Goal: Transaction & Acquisition: Purchase product/service

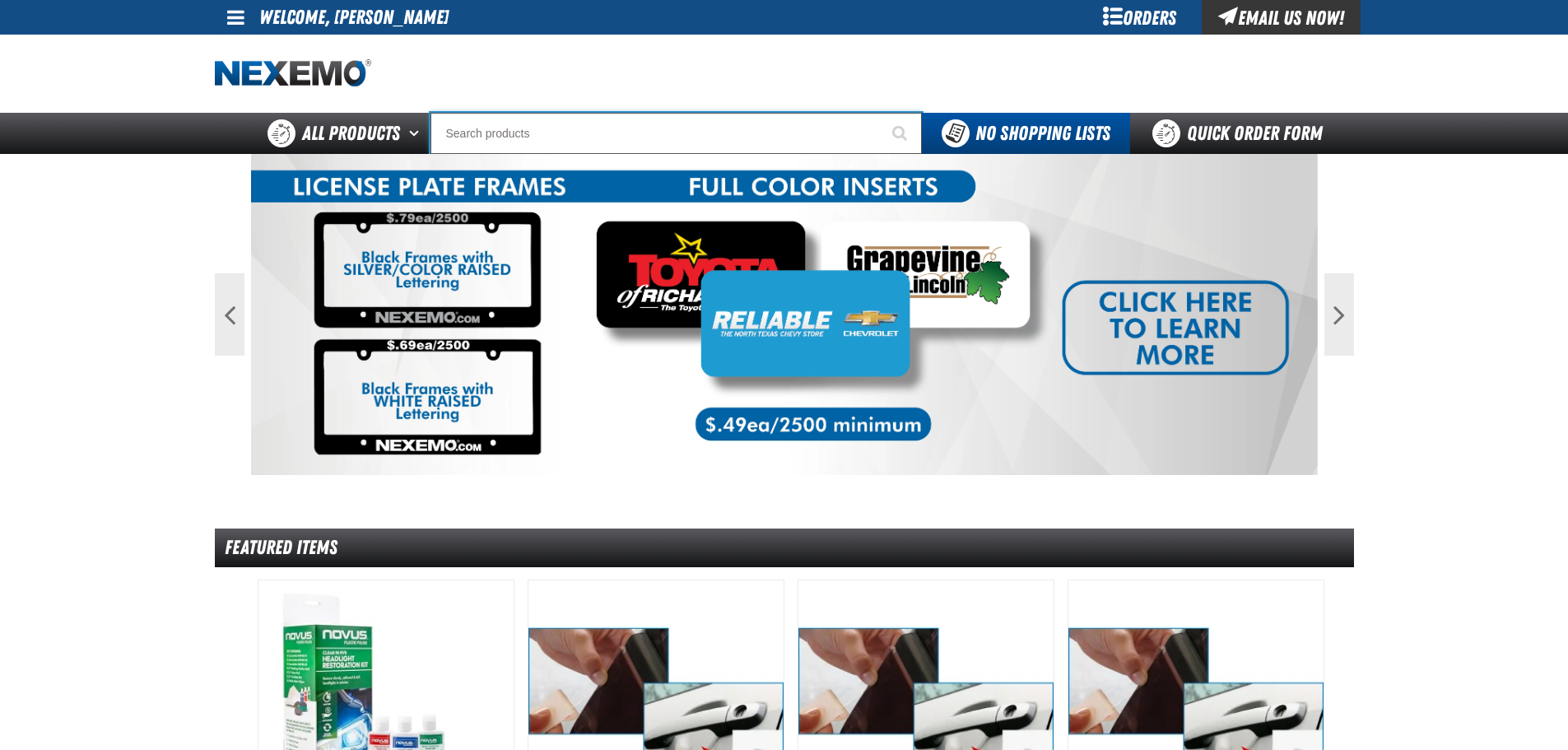
click at [474, 141] on input "Search" at bounding box center [676, 133] width 491 height 41
click at [468, 137] on input "Search" at bounding box center [676, 133] width 491 height 41
click at [1132, 11] on div "Orders" at bounding box center [1140, 17] width 124 height 35
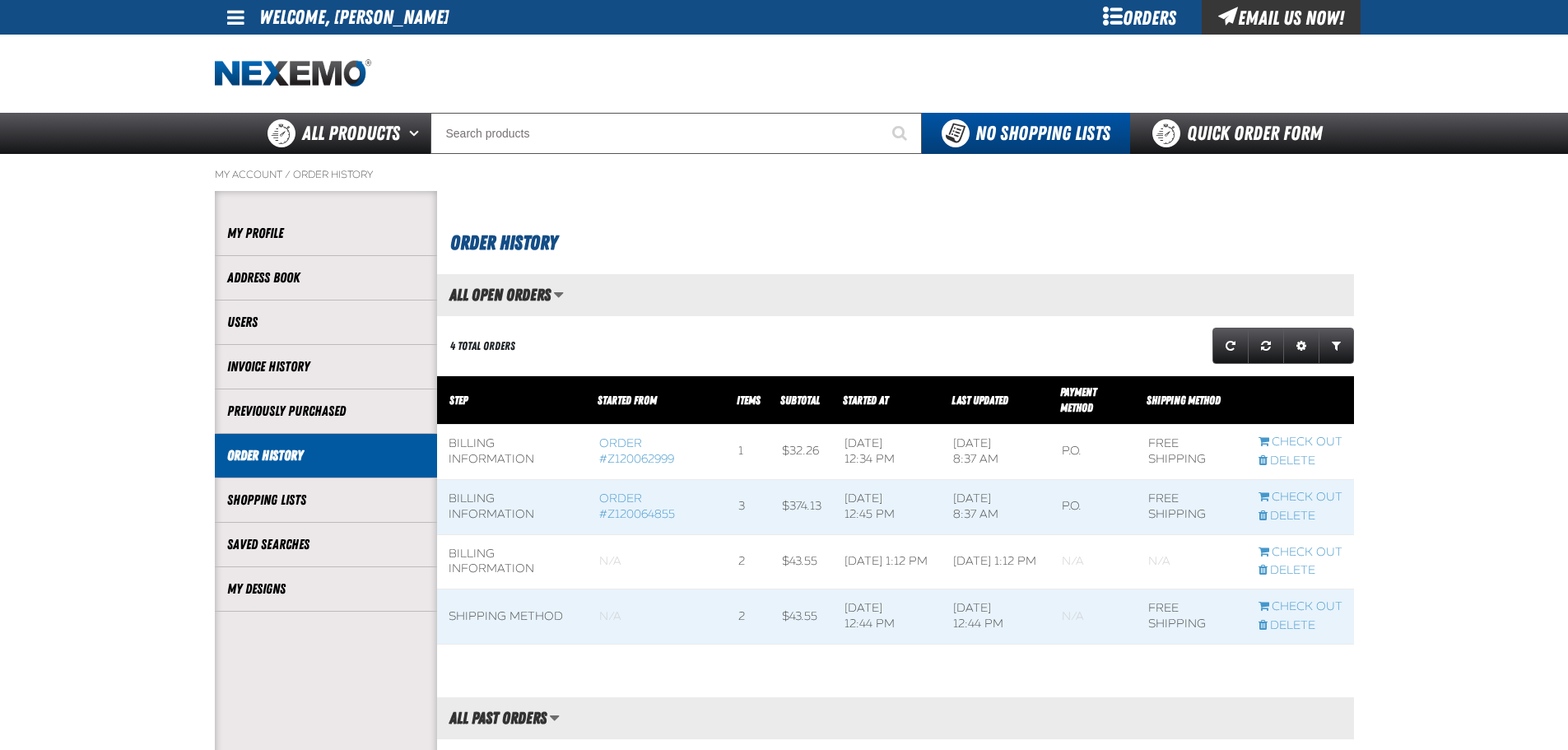
scroll to position [1, 1]
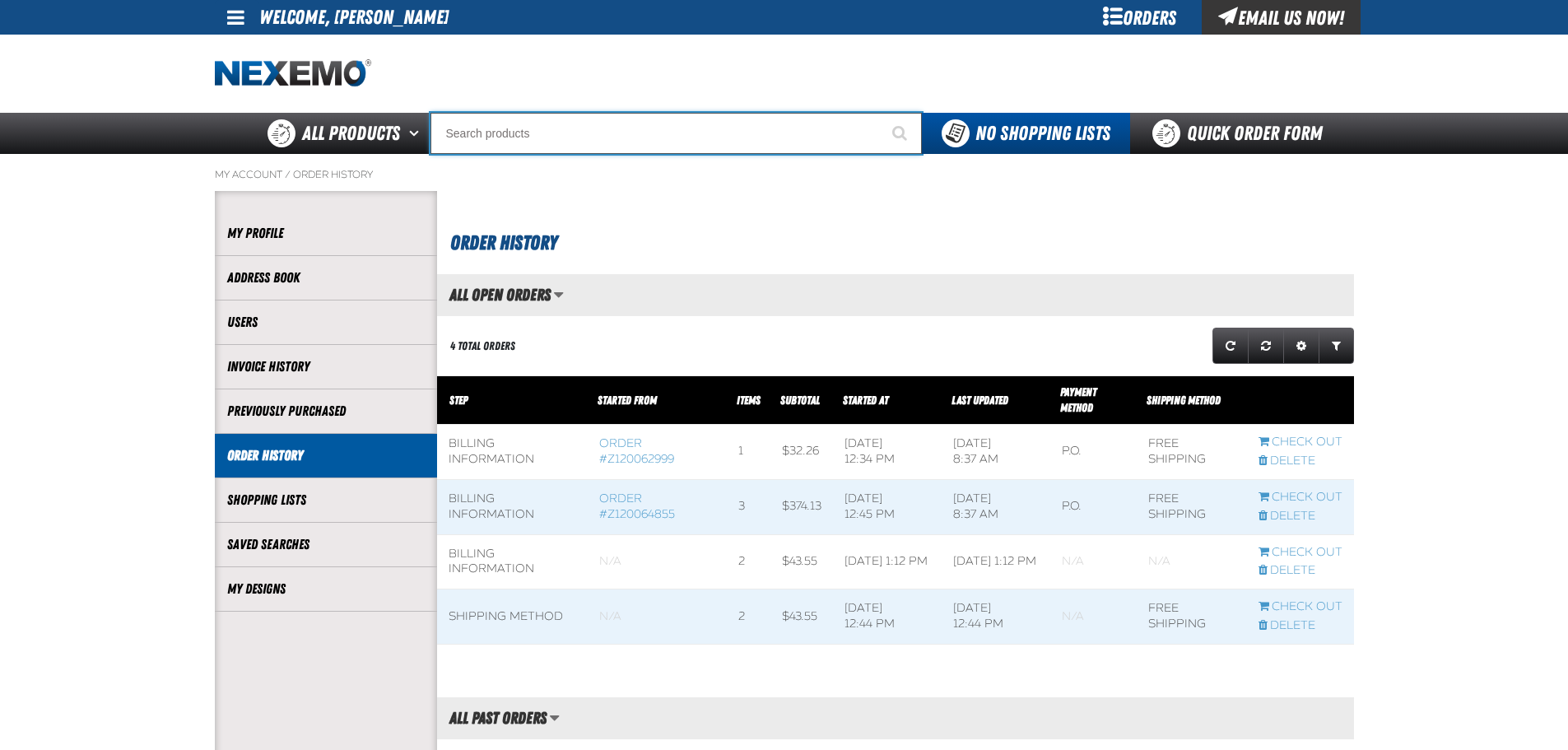
click at [487, 131] on input "Search" at bounding box center [676, 133] width 491 height 41
click at [450, 136] on input "Search" at bounding box center [676, 133] width 491 height 41
type input "c"
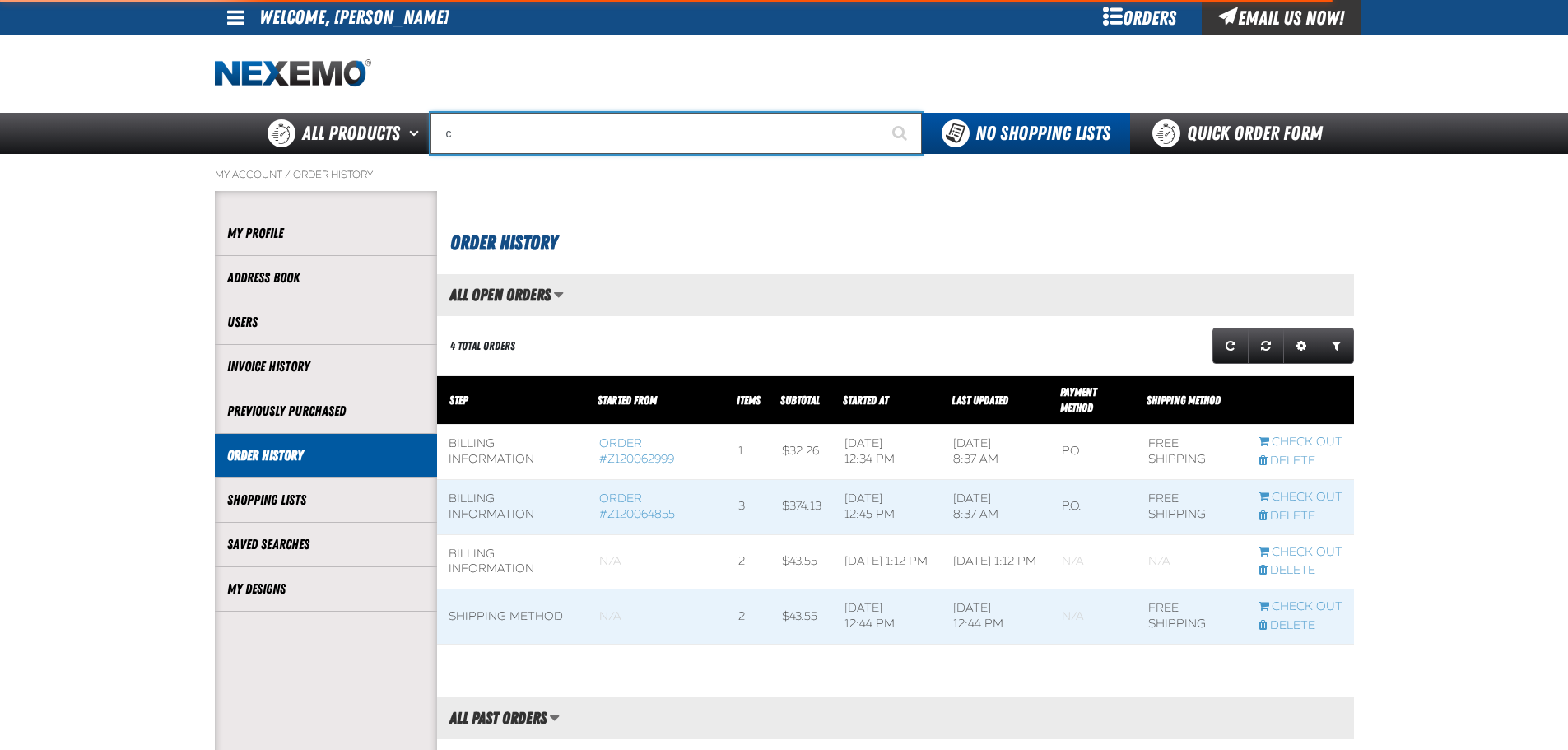
type input "c Alkaline Battery 1.5 Volt (12 per pack)"
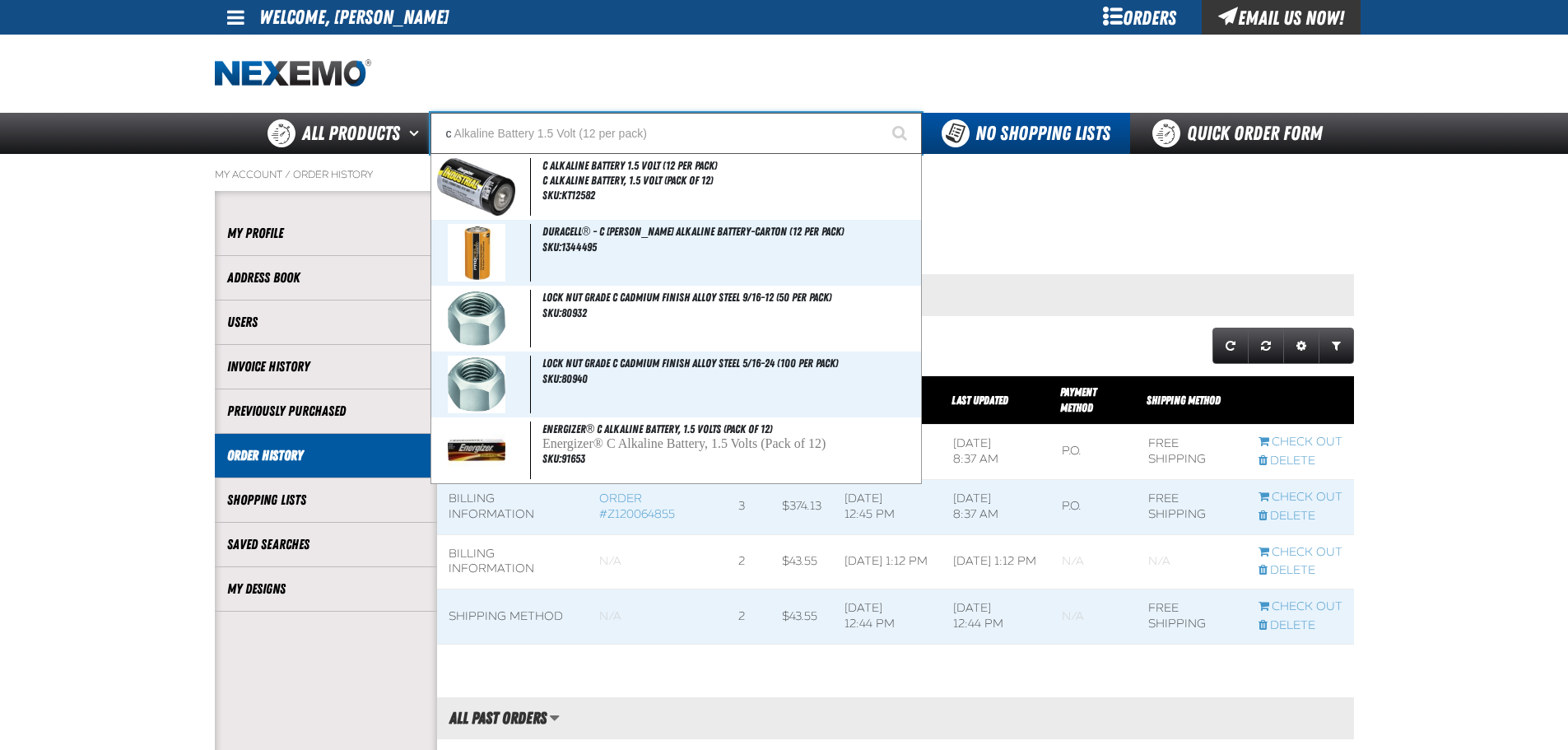
type input "cr"
type input "crest Nissan BC Version 1 Fax"
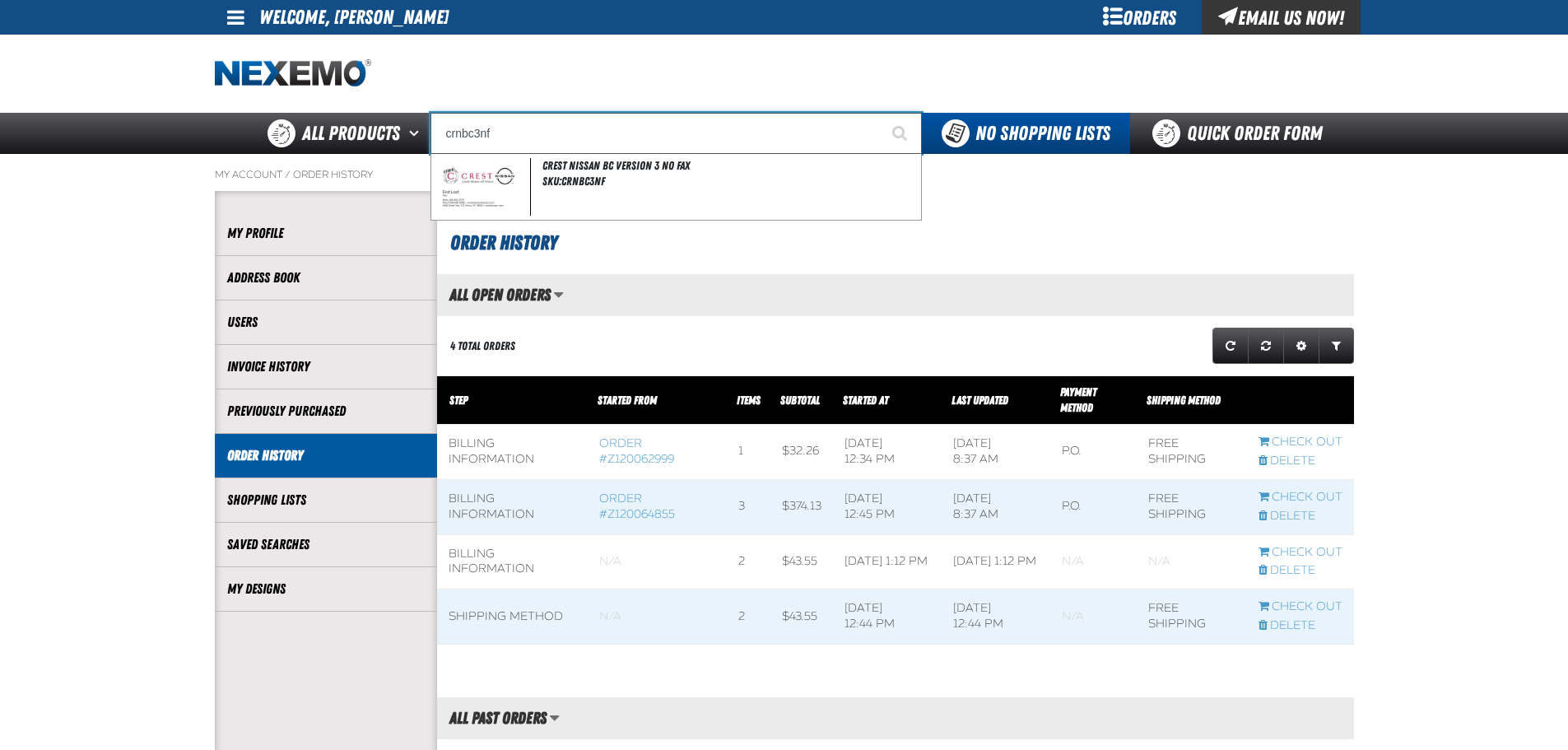
type input "crnbc3nf"
click at [880, 113] on button "Start Searching" at bounding box center [901, 133] width 41 height 41
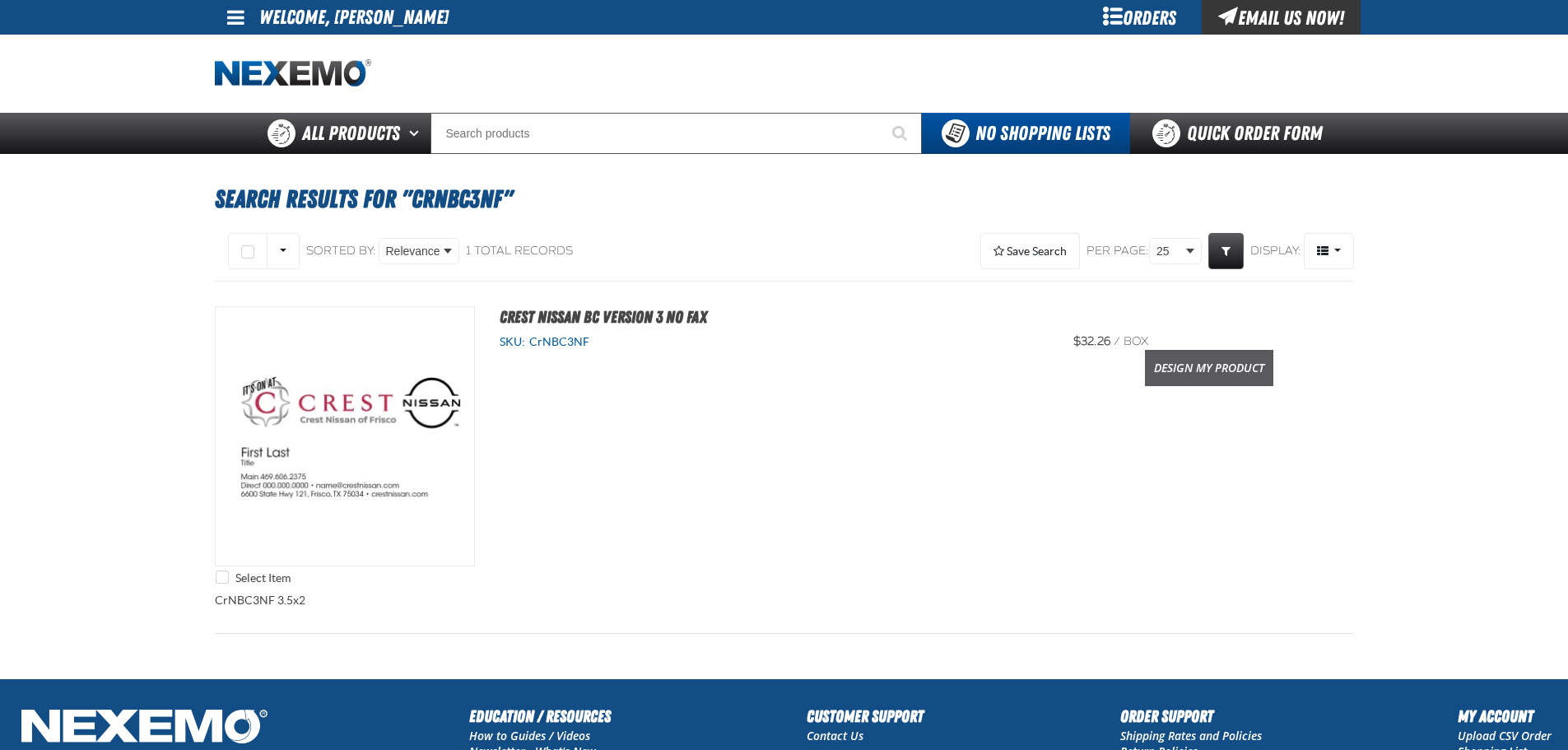
click at [1198, 367] on link "Design My Product" at bounding box center [1209, 367] width 128 height 36
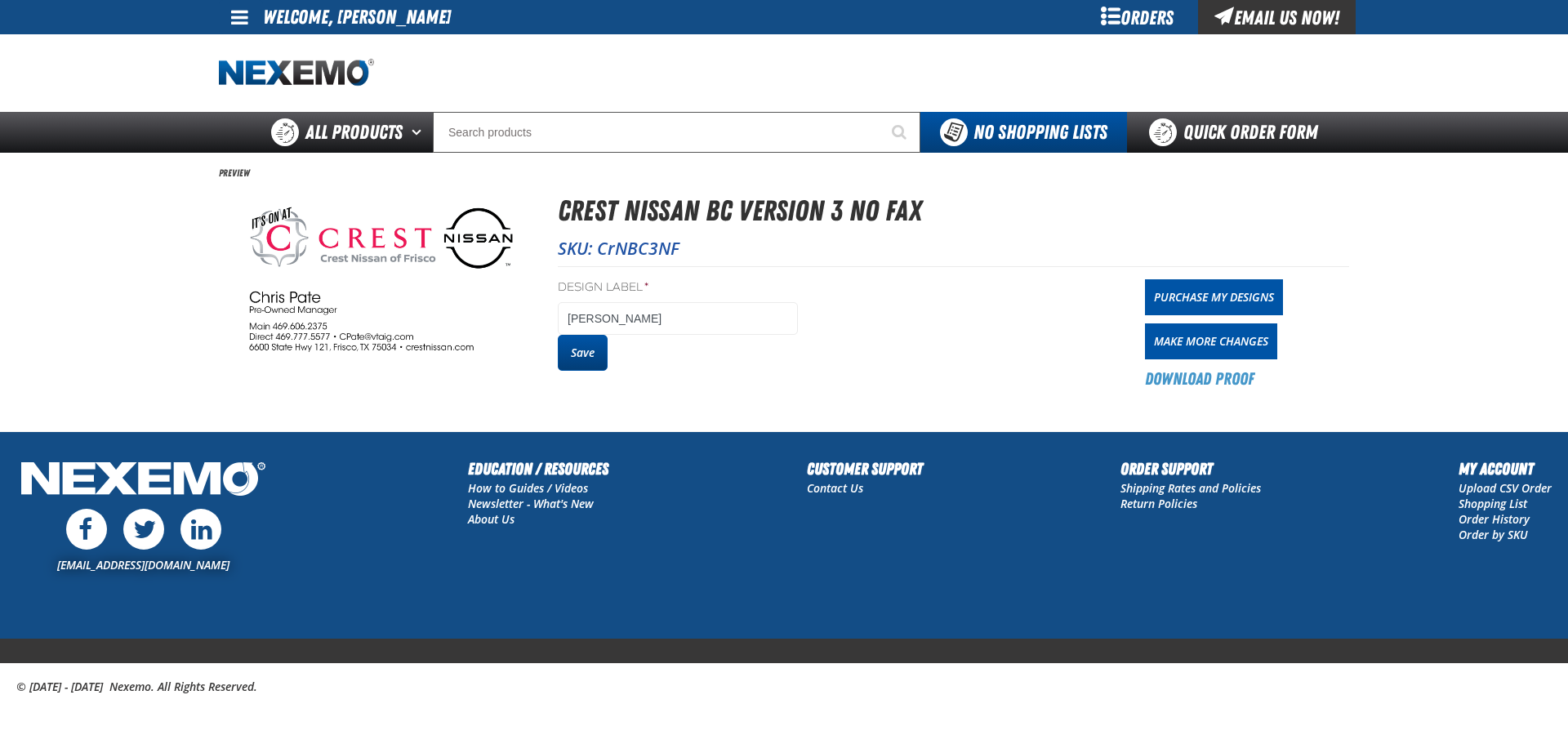
click at [588, 354] on button "Save" at bounding box center [583, 353] width 50 height 36
click at [1202, 296] on link "Purchase My Designs" at bounding box center [1214, 297] width 138 height 36
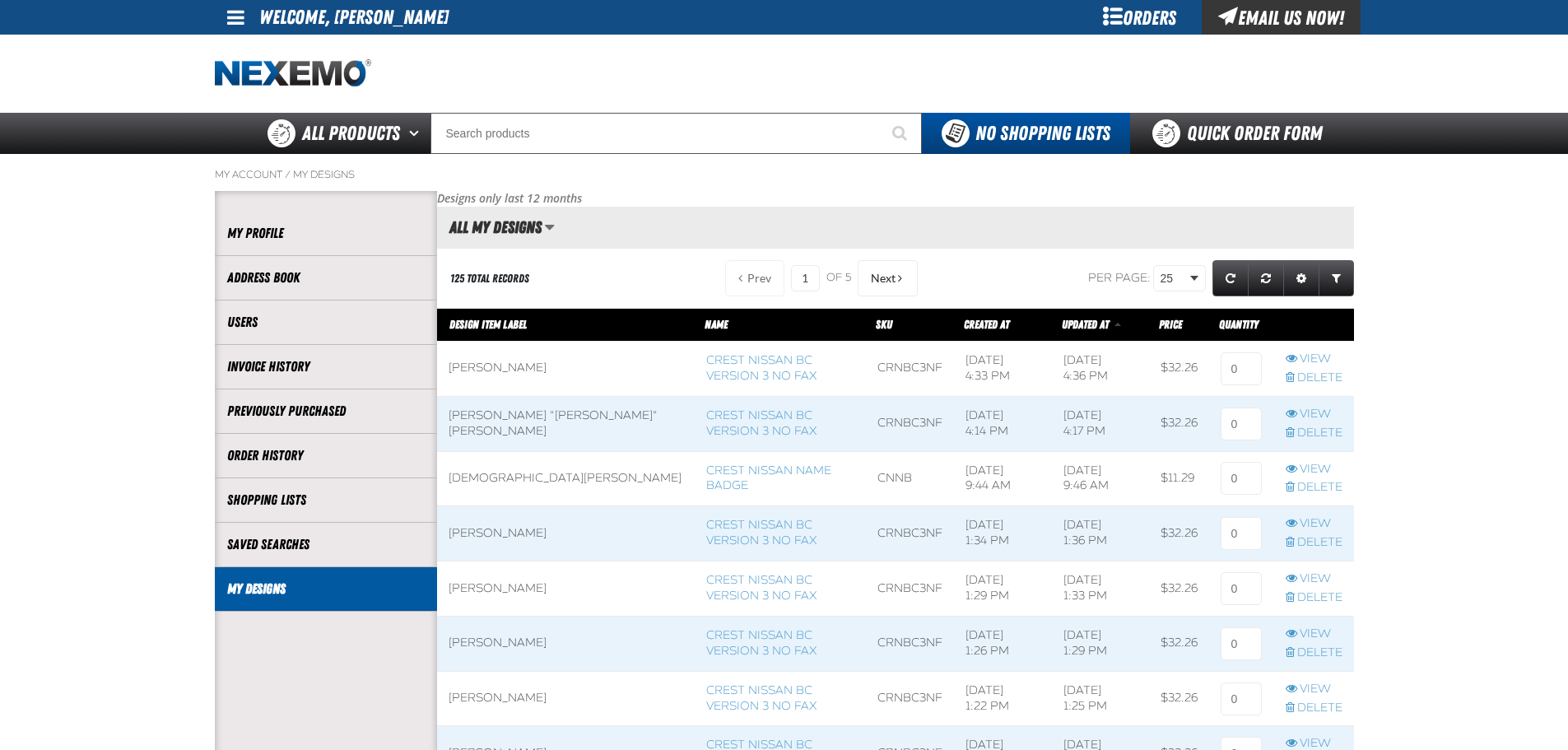
scroll to position [1, 1]
click at [1250, 372] on input at bounding box center [1241, 368] width 41 height 33
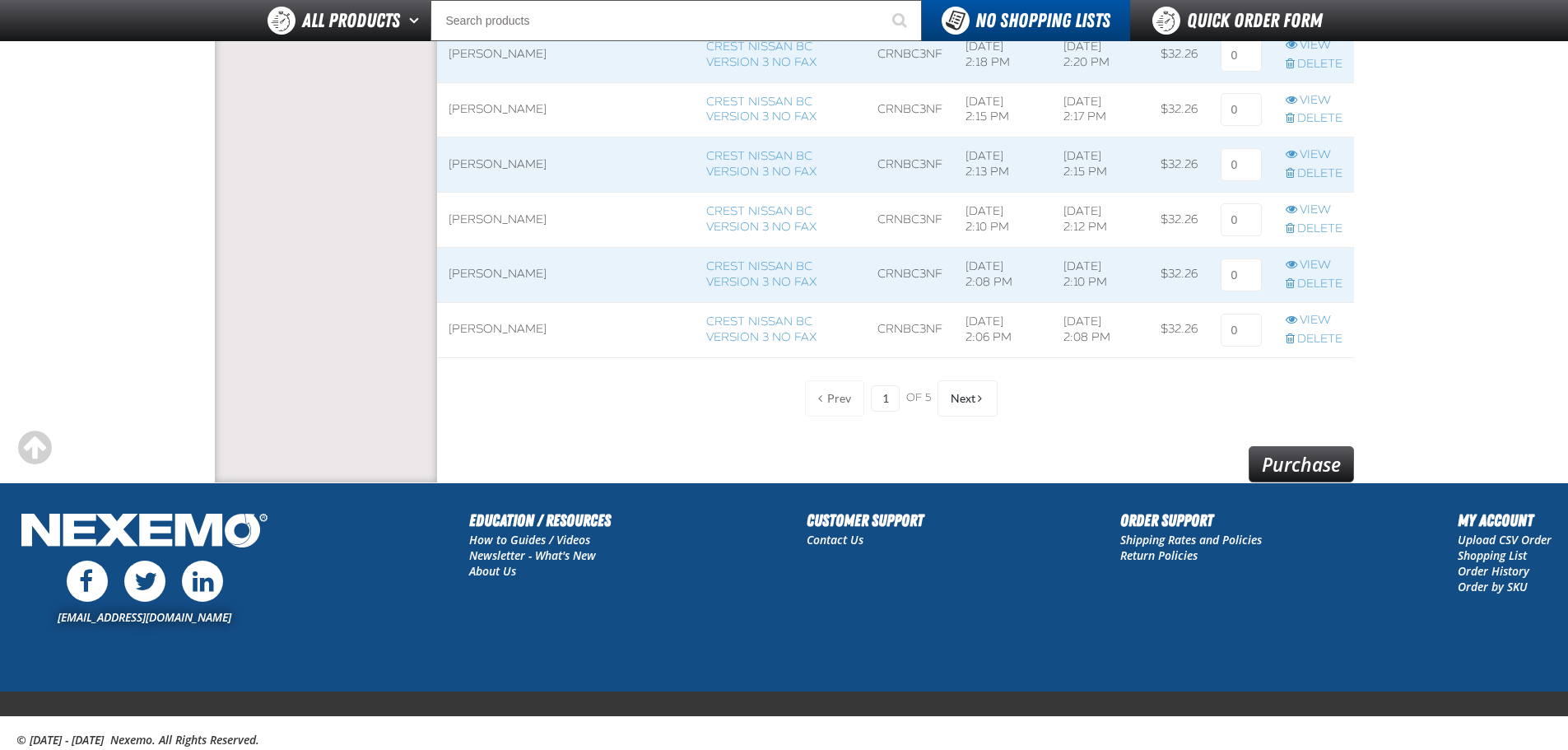
scroll to position [1365, 0]
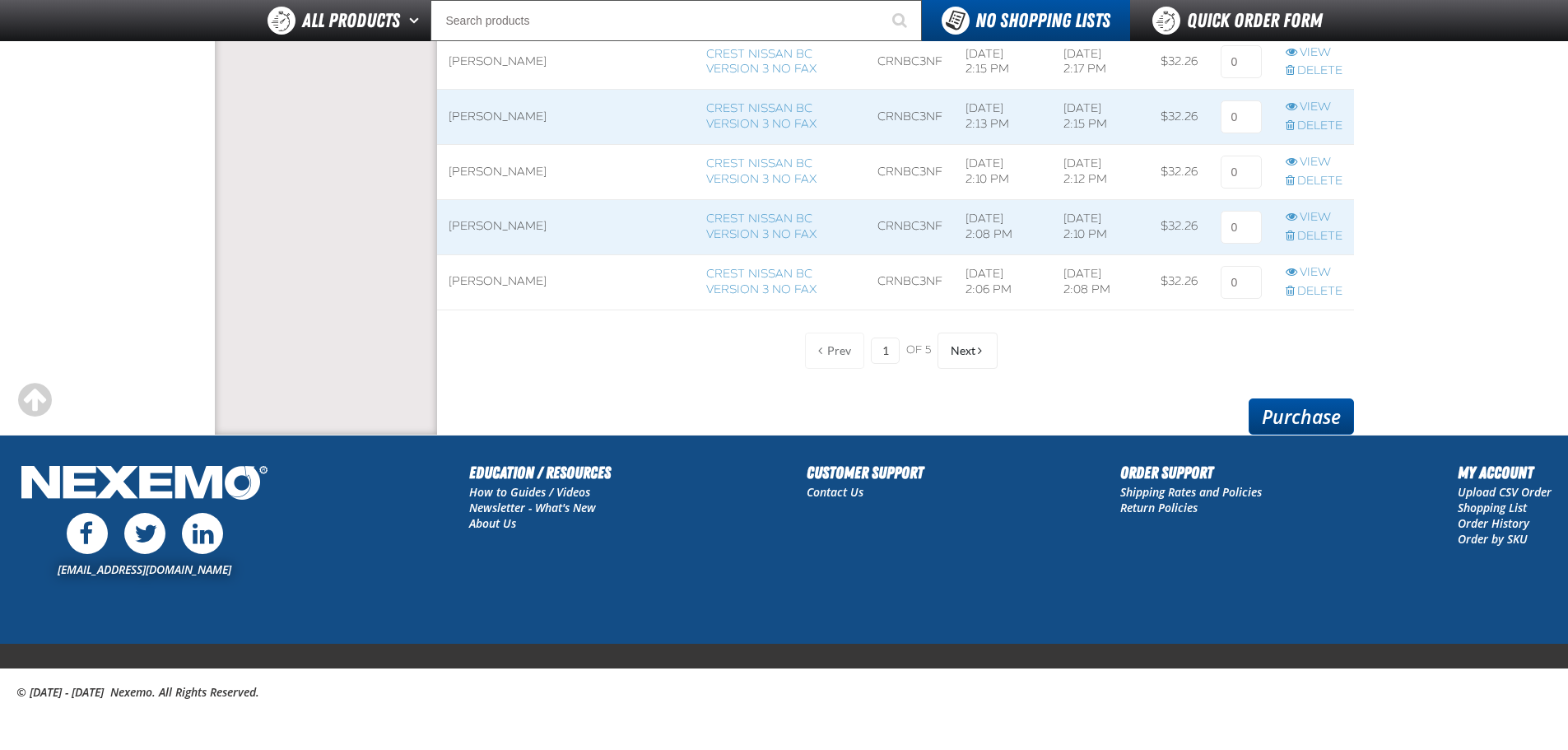
type input "1"
click at [1299, 408] on link "Purchase" at bounding box center [1301, 416] width 105 height 36
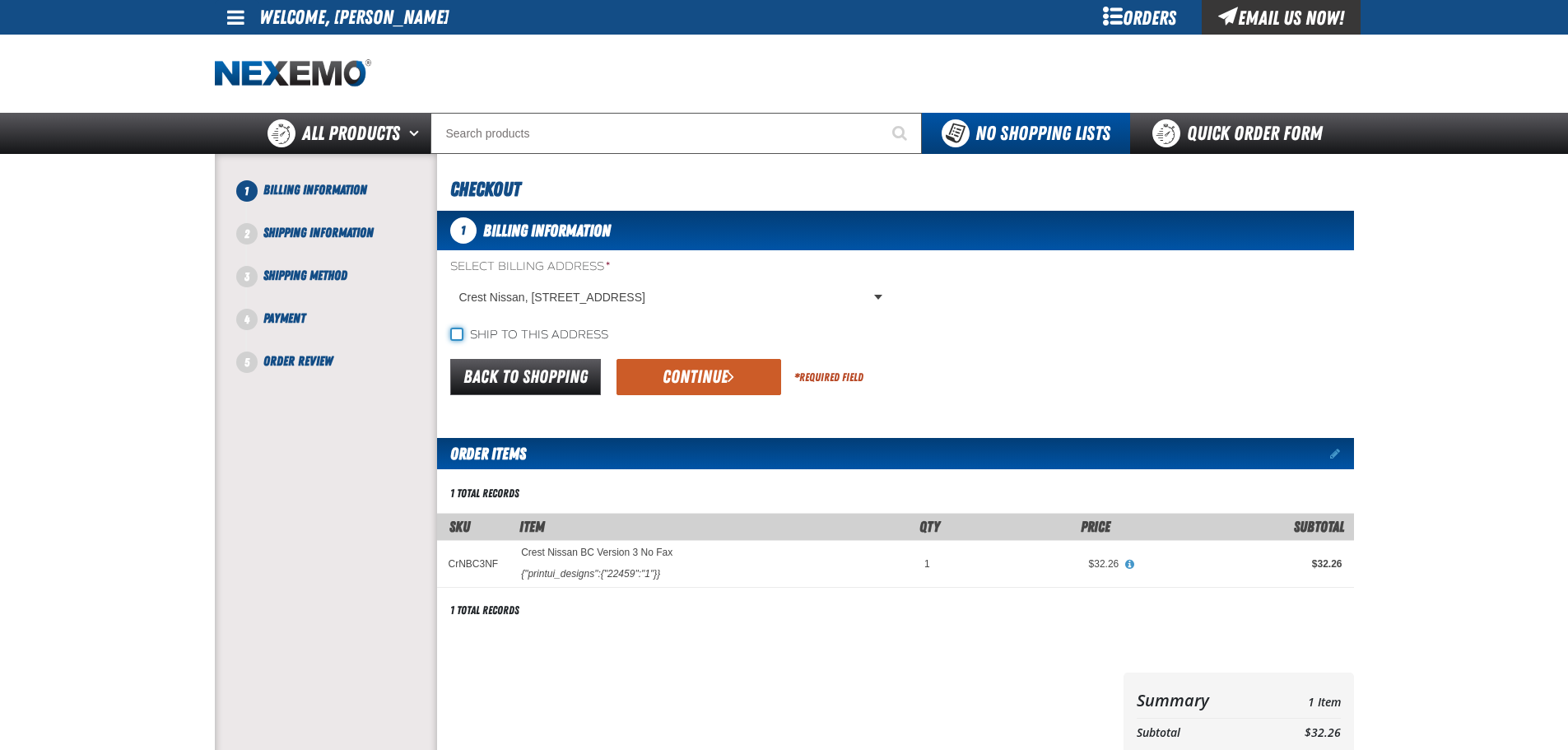
click at [461, 339] on input "Ship to this address" at bounding box center [457, 335] width 13 height 13
checkbox input "true"
click at [690, 377] on button "Continue" at bounding box center [698, 377] width 164 height 36
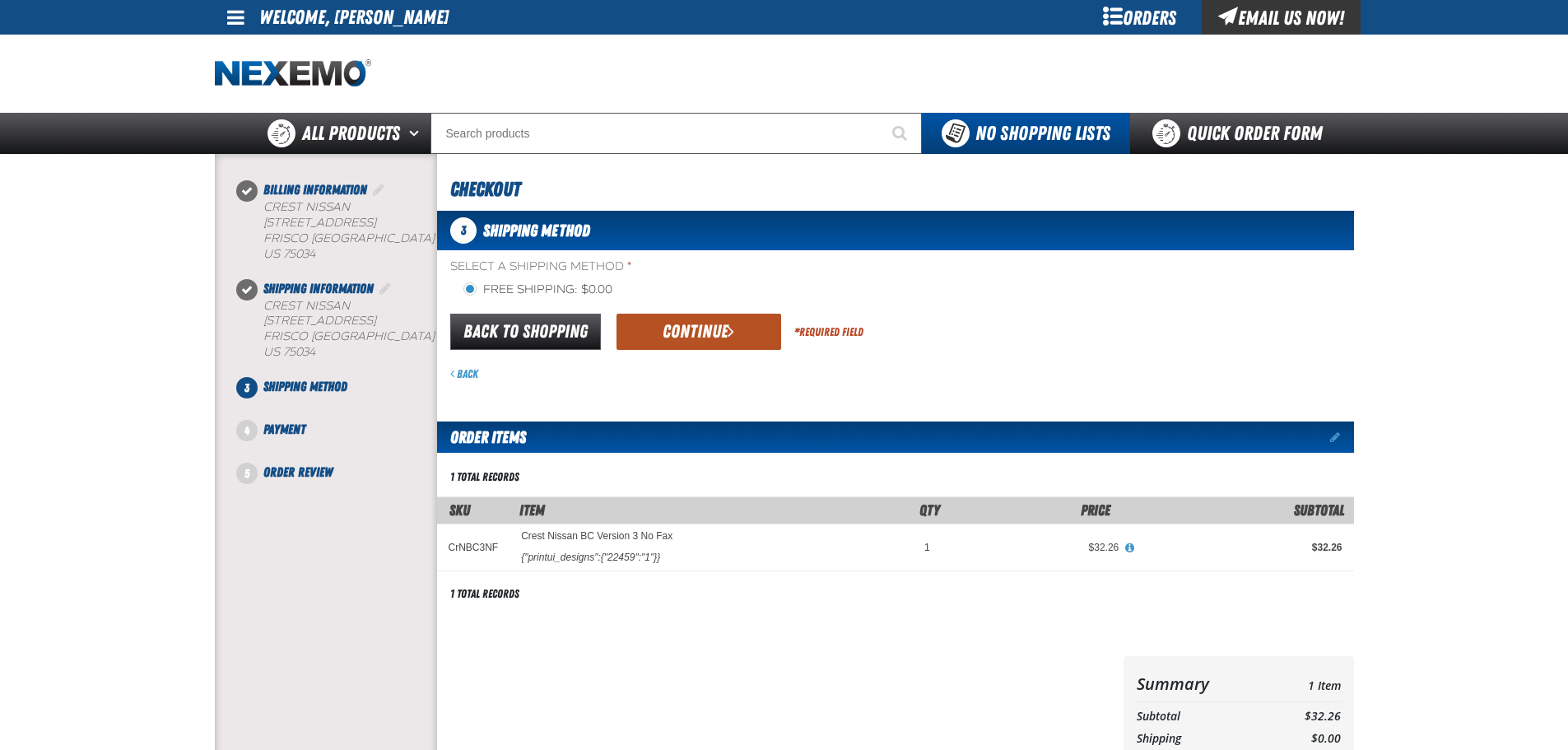
click at [687, 326] on button "Continue" at bounding box center [698, 331] width 164 height 36
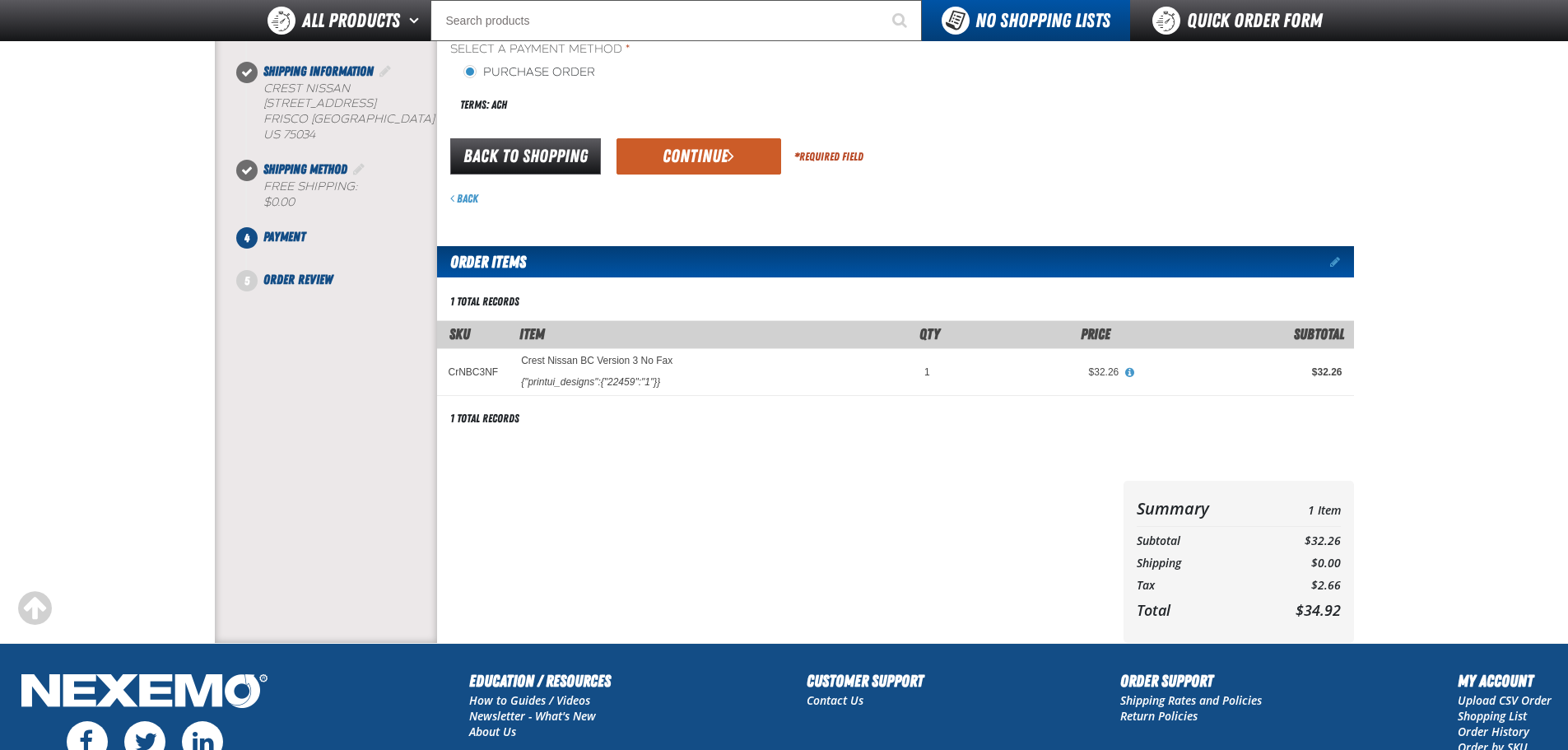
scroll to position [137, 0]
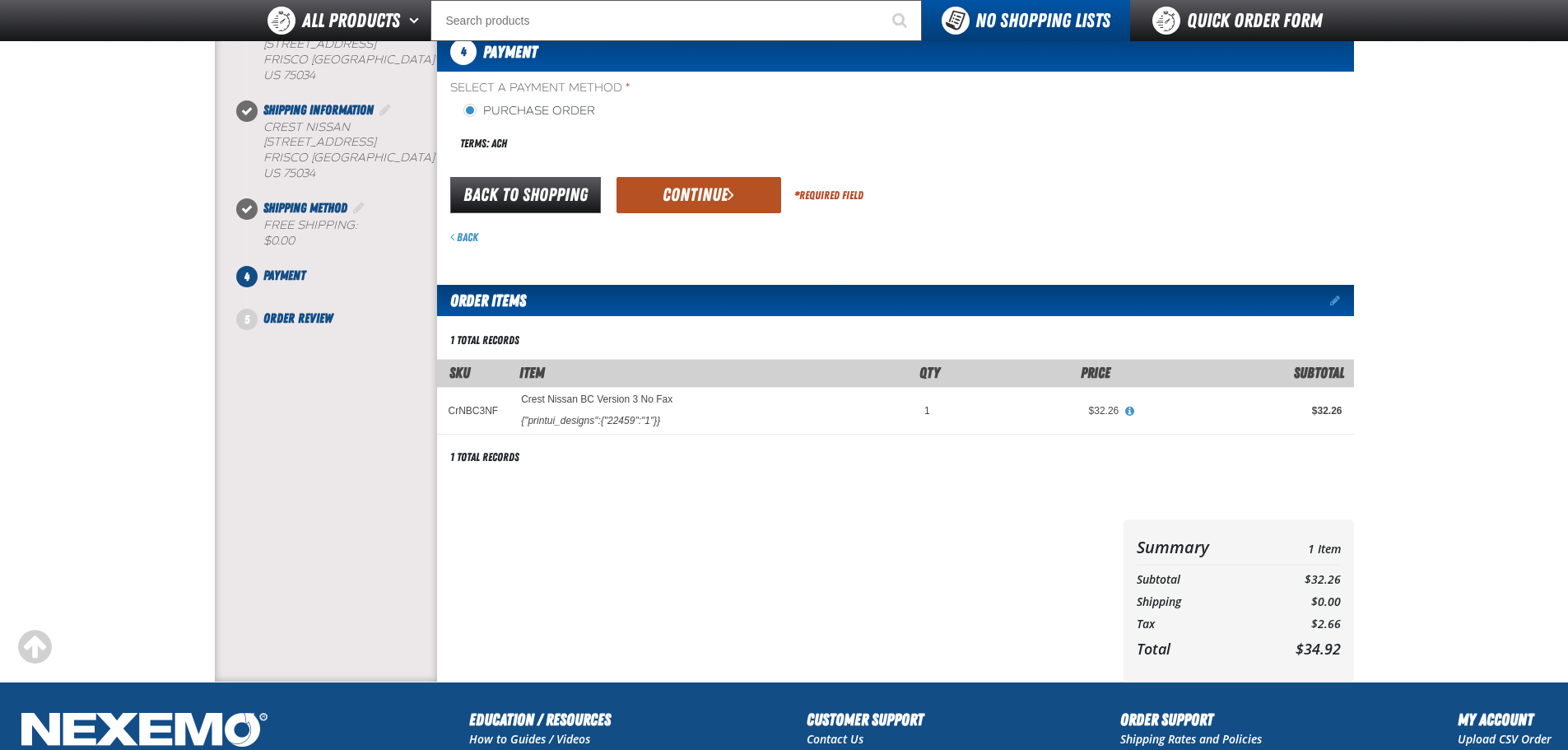
click at [682, 195] on button "Continue" at bounding box center [698, 195] width 164 height 36
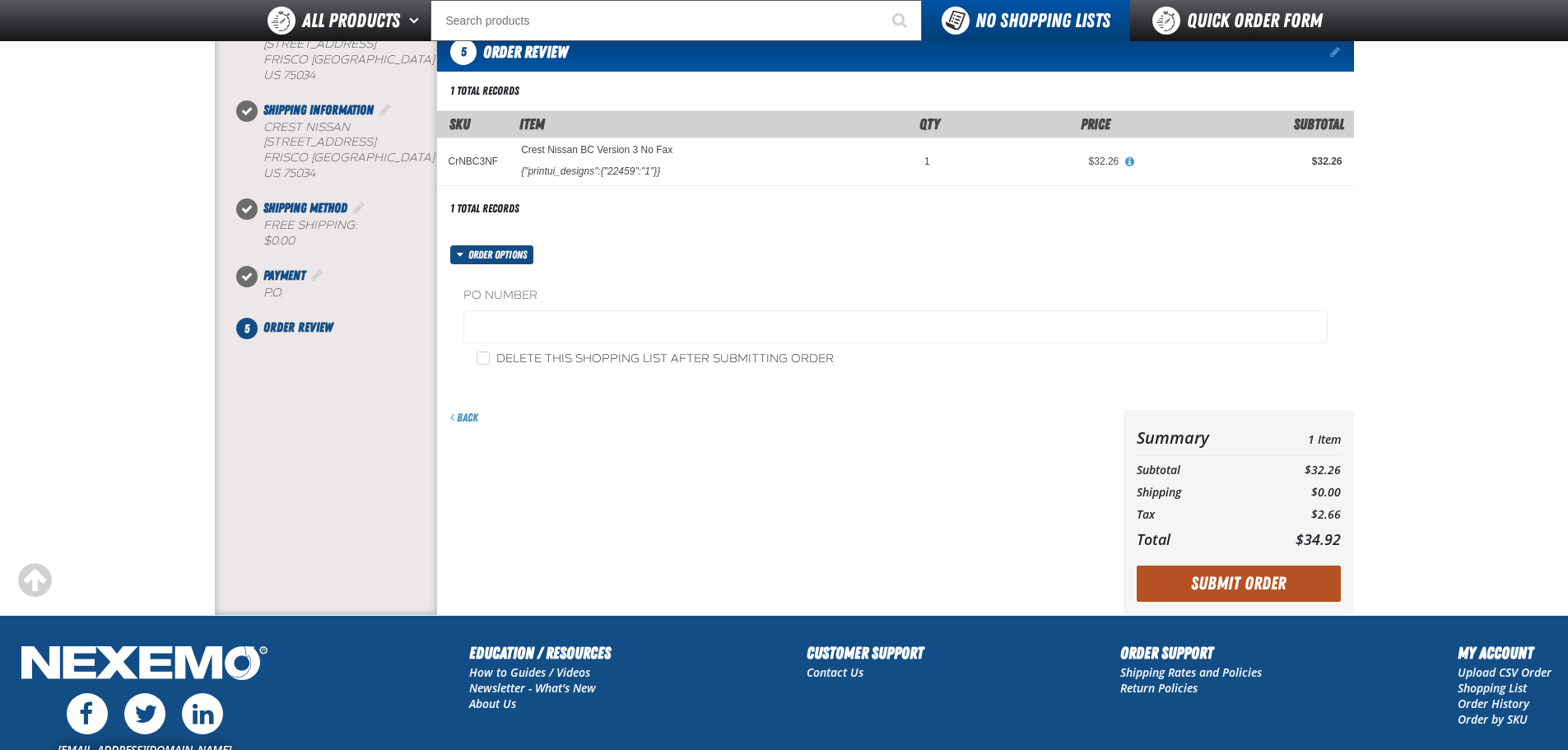
click at [1258, 585] on button "Submit Order" at bounding box center [1239, 583] width 204 height 36
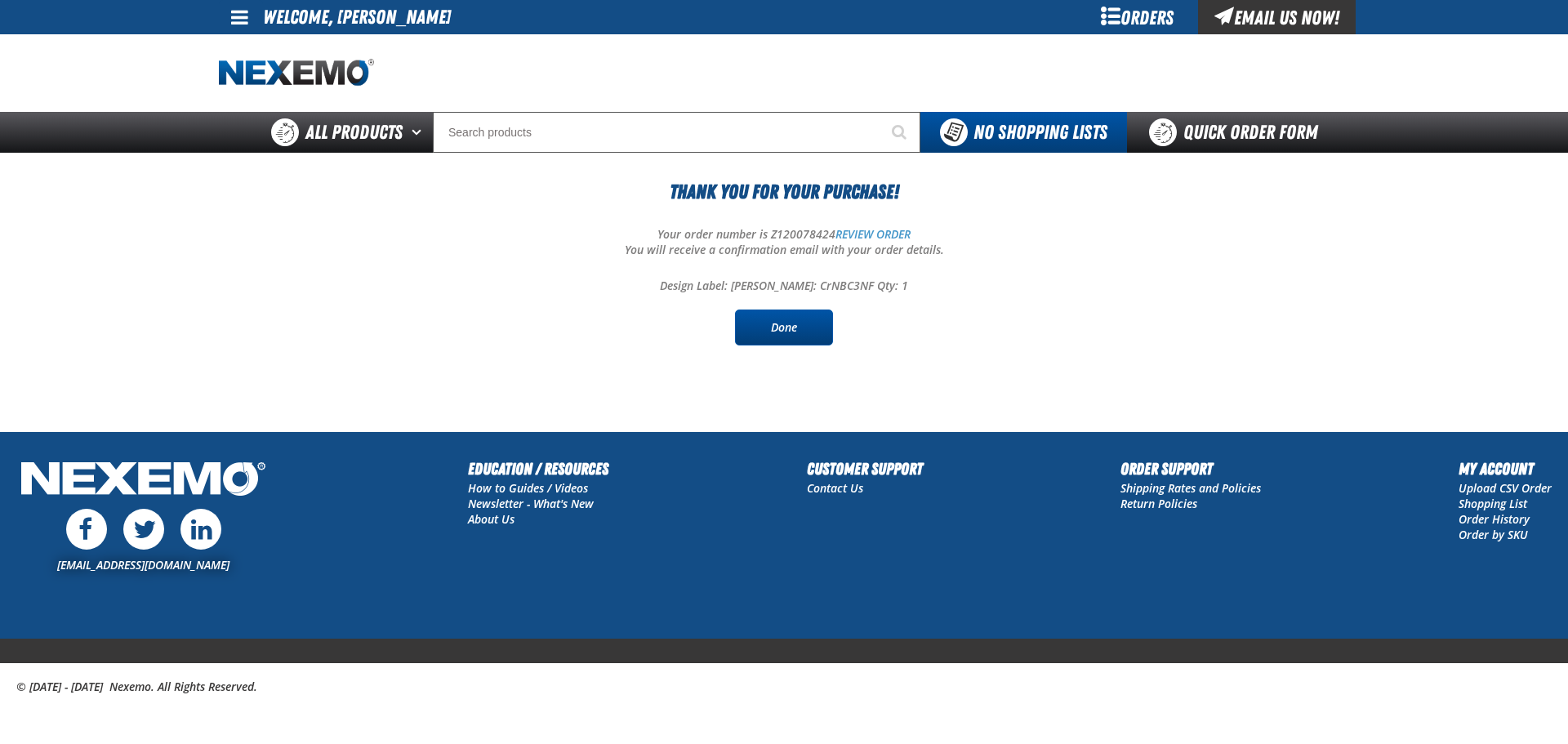
click at [778, 324] on link "Done" at bounding box center [783, 327] width 98 height 36
